Goal: Find specific page/section: Find specific page/section

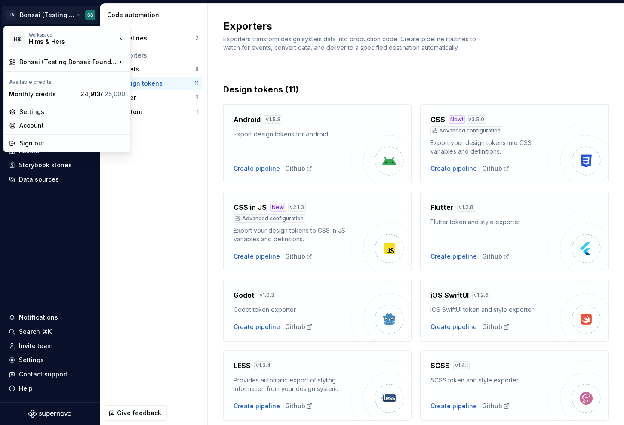
click at [46, 13] on html "H& Bonsai (Testing Bonsai: Foundation tokens) SS Home Documentation Analytics C…" at bounding box center [312, 212] width 624 height 425
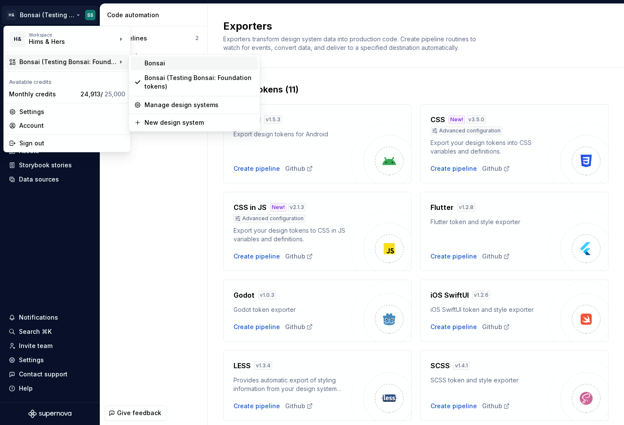
click at [169, 62] on div "Bonsai" at bounding box center [200, 63] width 110 height 9
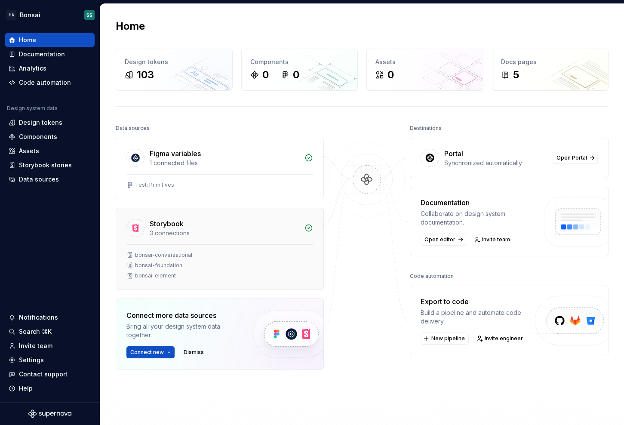
click at [176, 225] on div "Storybook" at bounding box center [167, 224] width 34 height 10
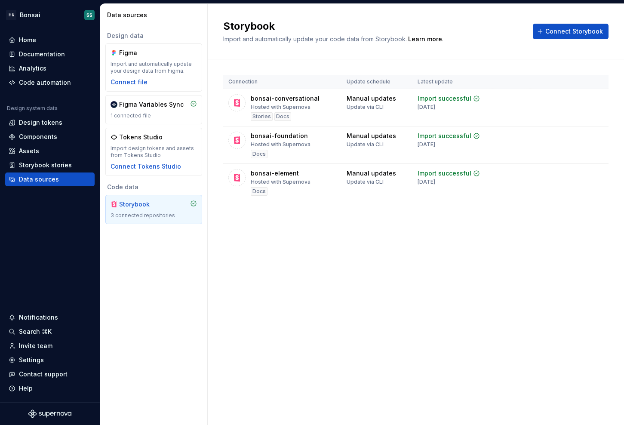
click at [428, 269] on div "Storybook Import and automatically update your code data from Storybook. Learn …" at bounding box center [416, 214] width 416 height 421
